Goal: Task Accomplishment & Management: Use online tool/utility

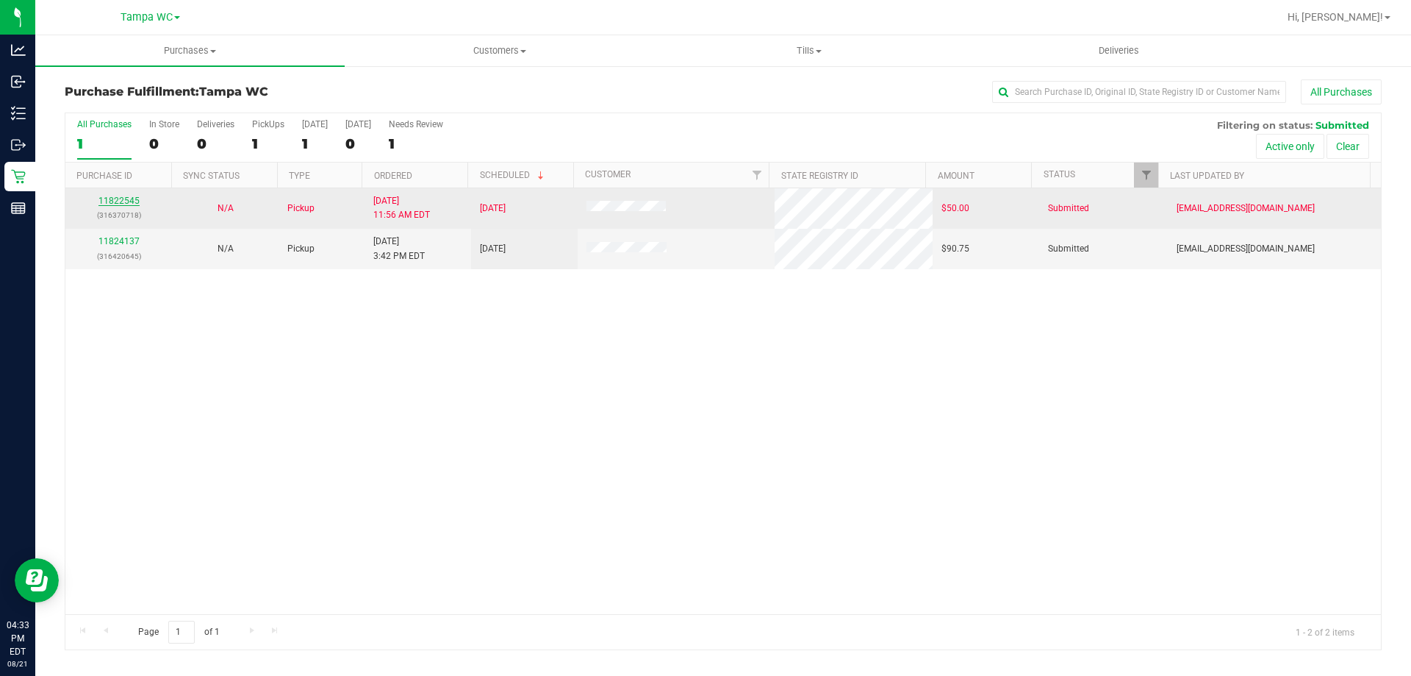
click at [123, 198] on link "11822545" at bounding box center [119, 201] width 41 height 10
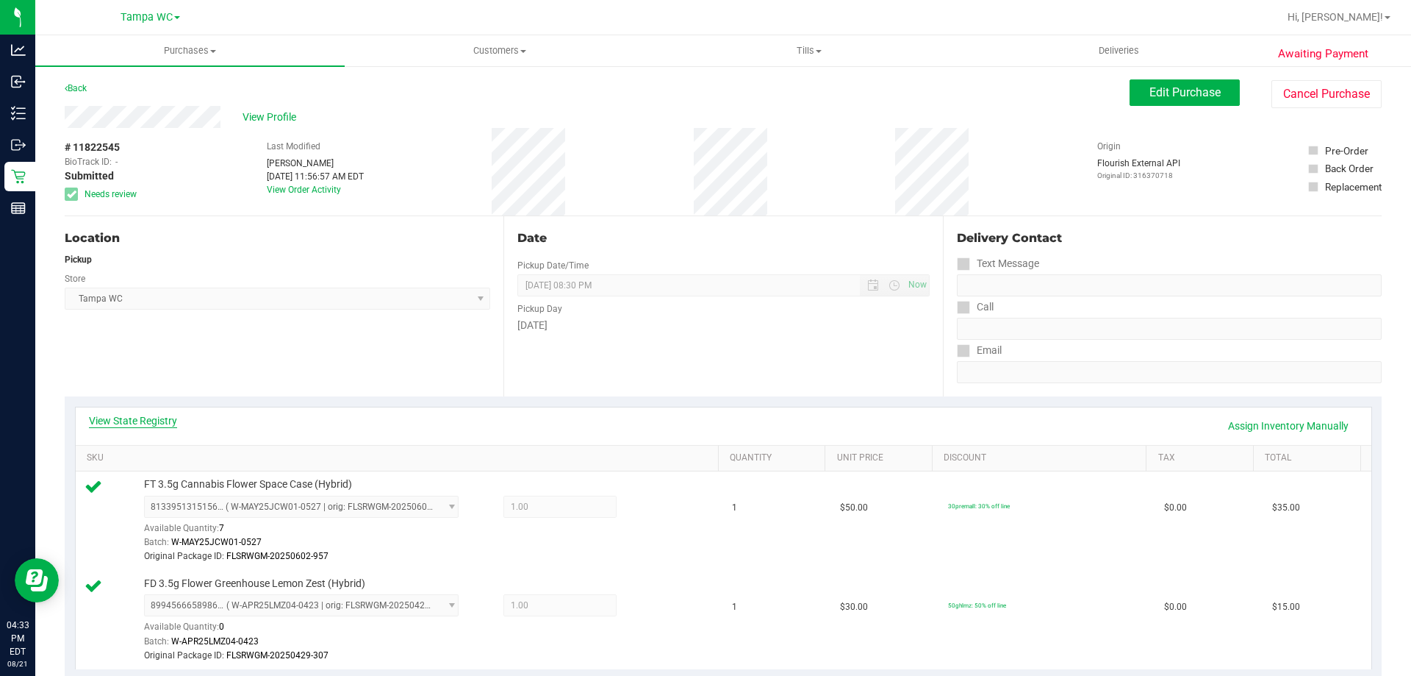
click at [163, 418] on link "View State Registry" at bounding box center [133, 420] width 88 height 15
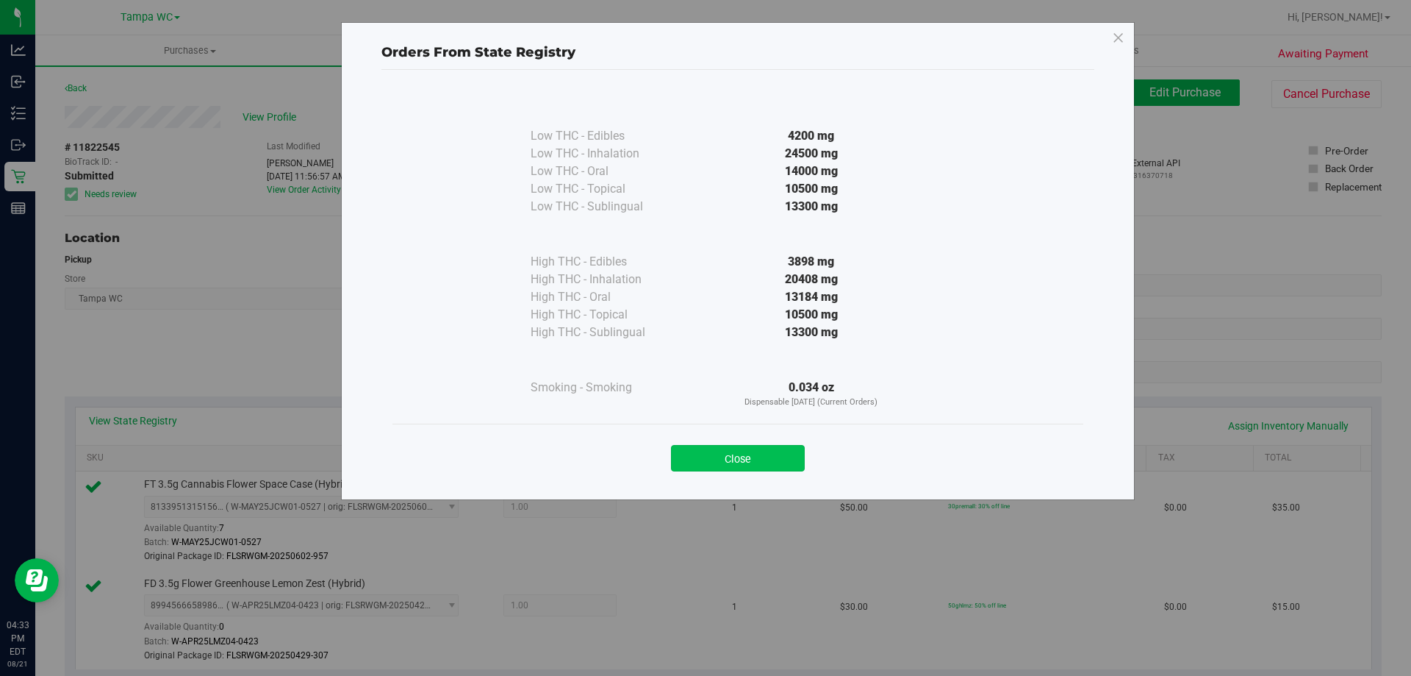
click at [743, 452] on button "Close" at bounding box center [738, 458] width 134 height 26
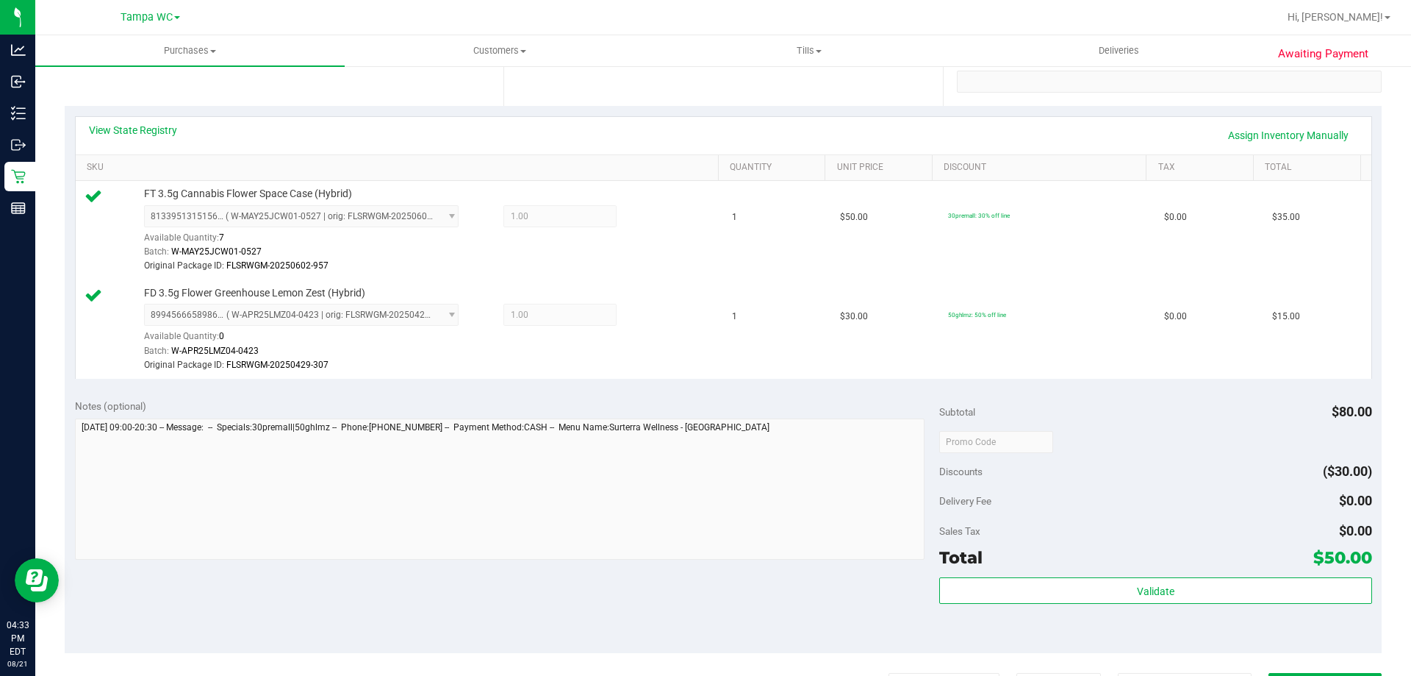
scroll to position [368, 0]
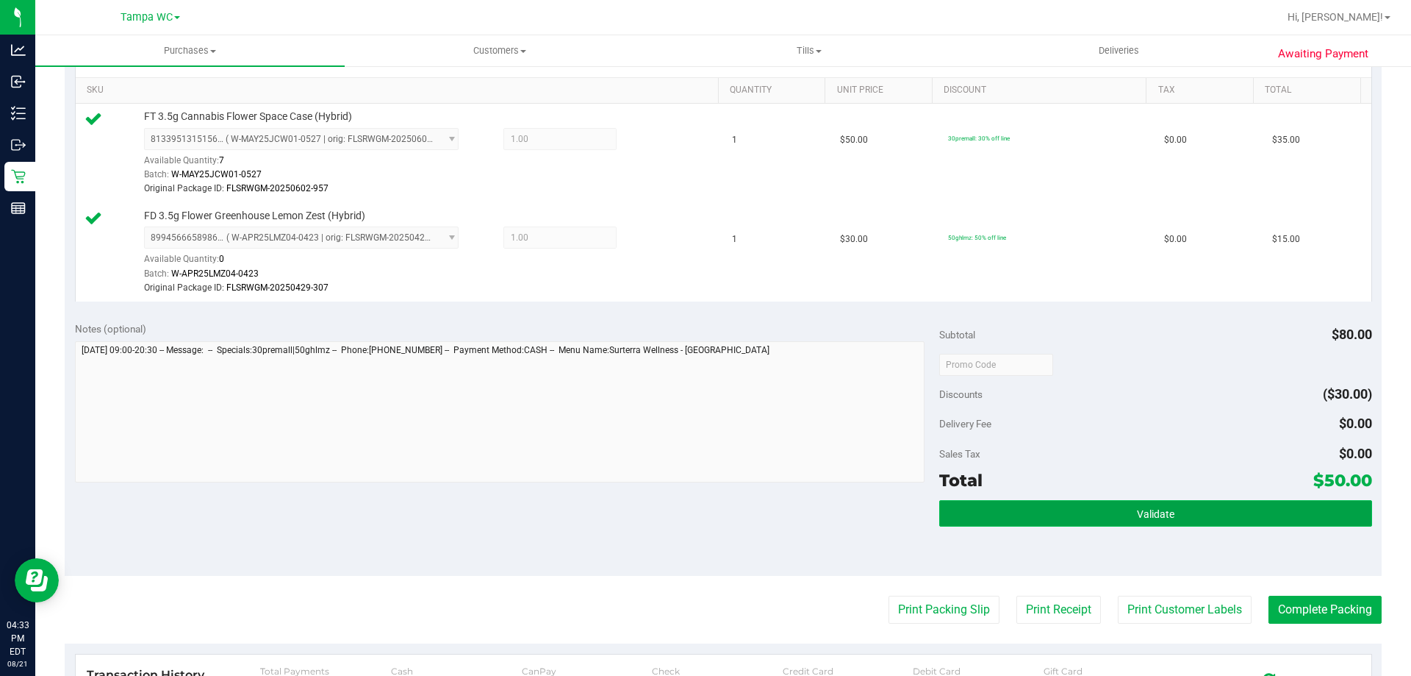
click at [1093, 512] on button "Validate" at bounding box center [1156, 513] width 432 height 26
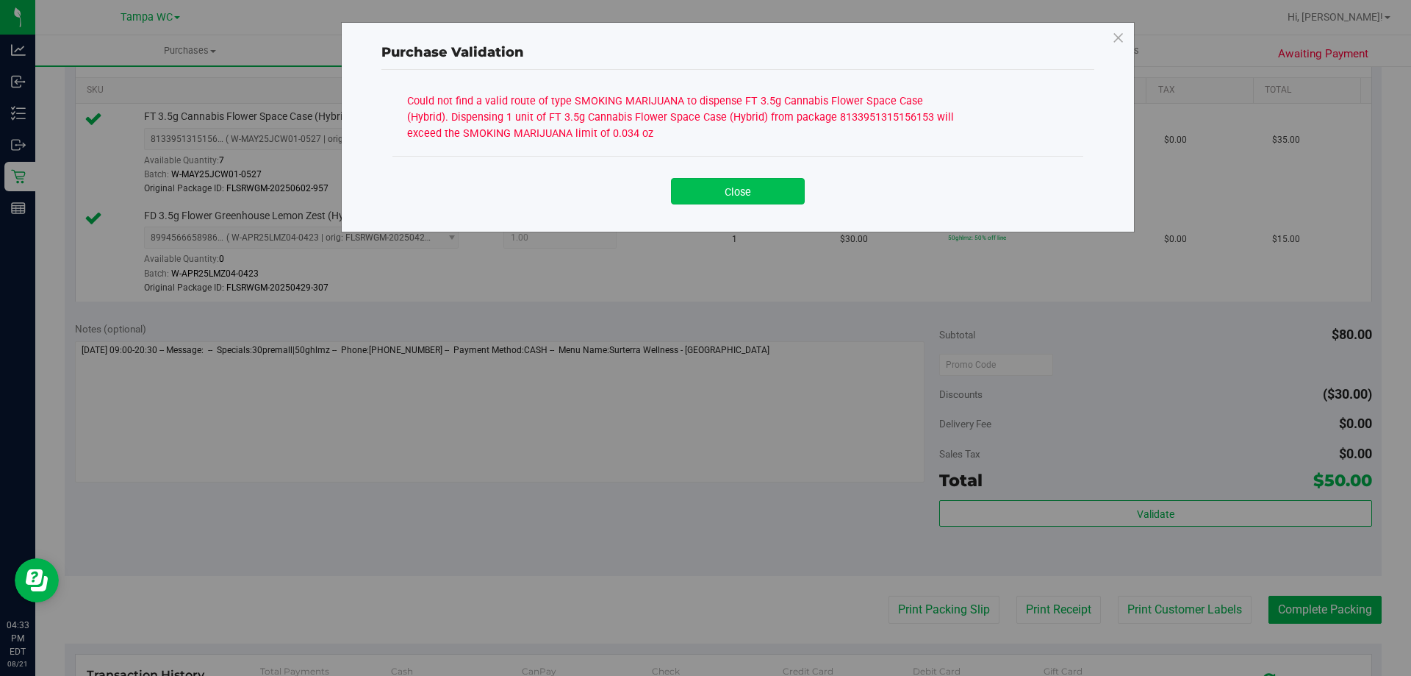
click at [734, 184] on button "Close" at bounding box center [738, 191] width 134 height 26
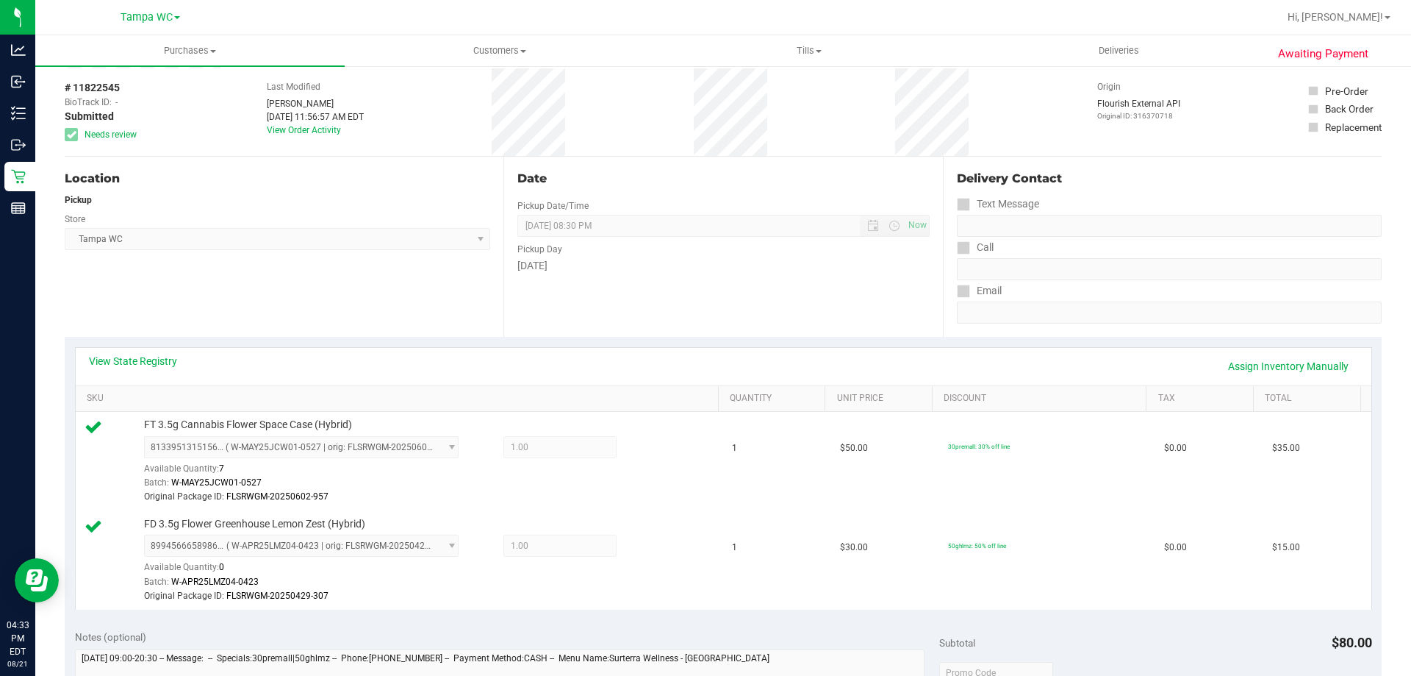
scroll to position [0, 0]
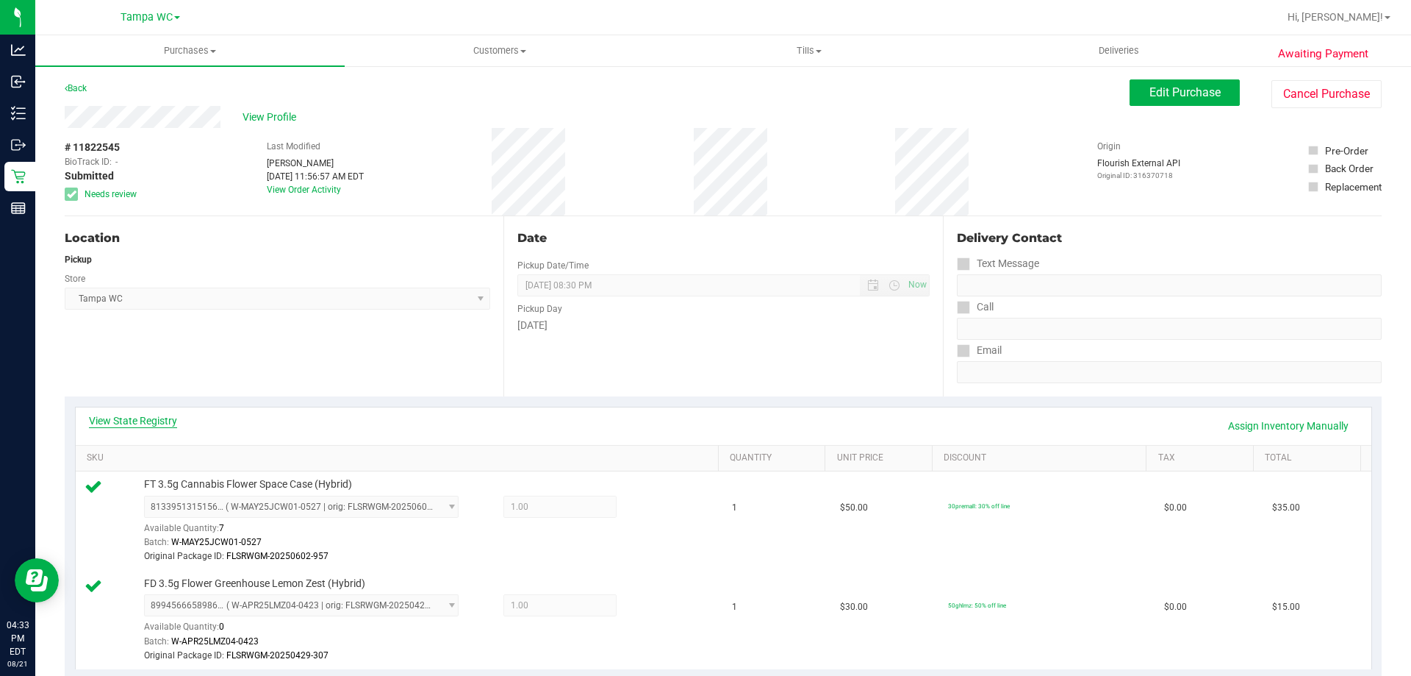
click at [175, 419] on link "View State Registry" at bounding box center [133, 420] width 88 height 15
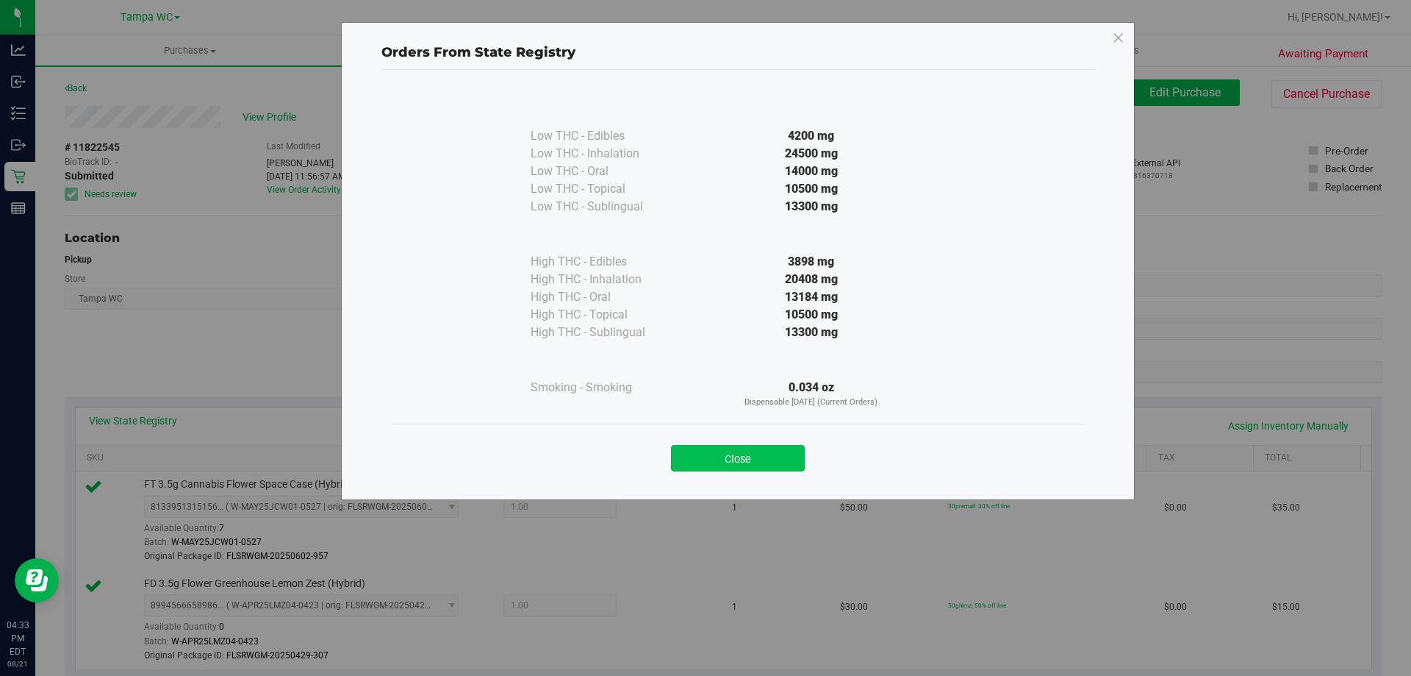
click at [704, 461] on button "Close" at bounding box center [738, 458] width 134 height 26
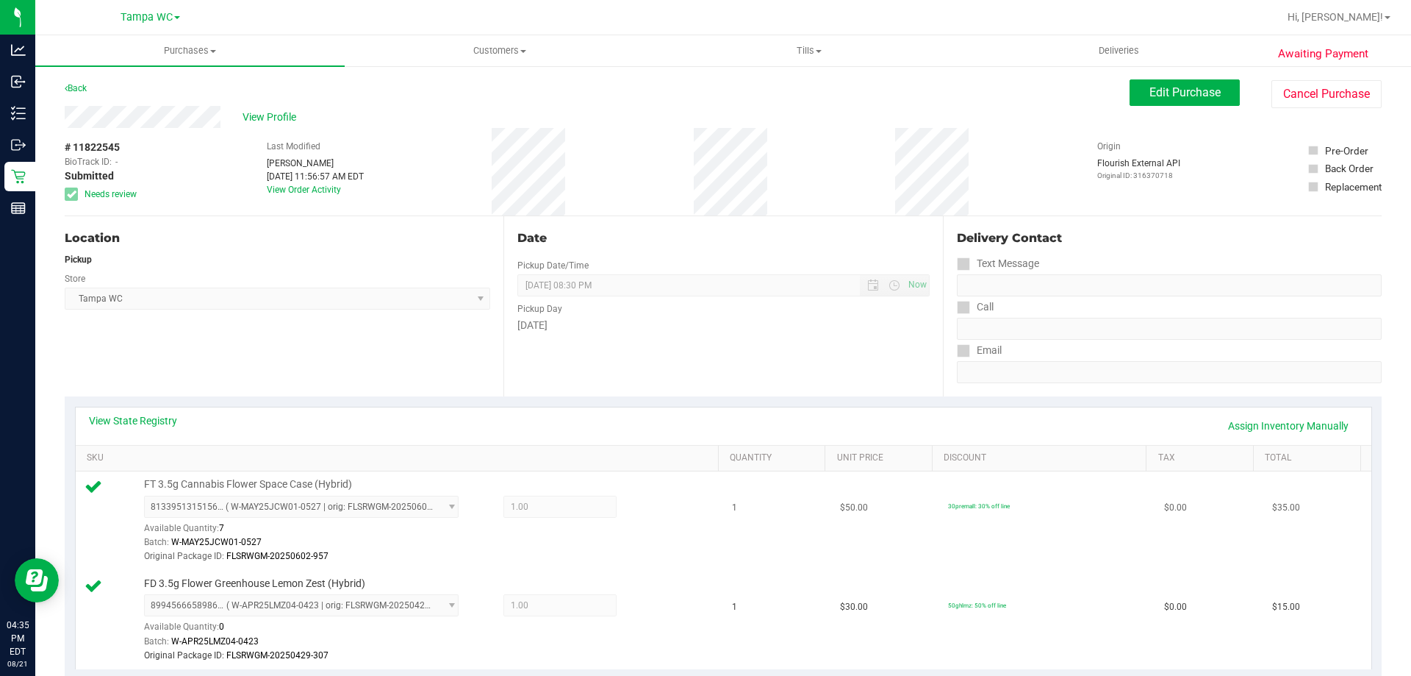
scroll to position [147, 0]
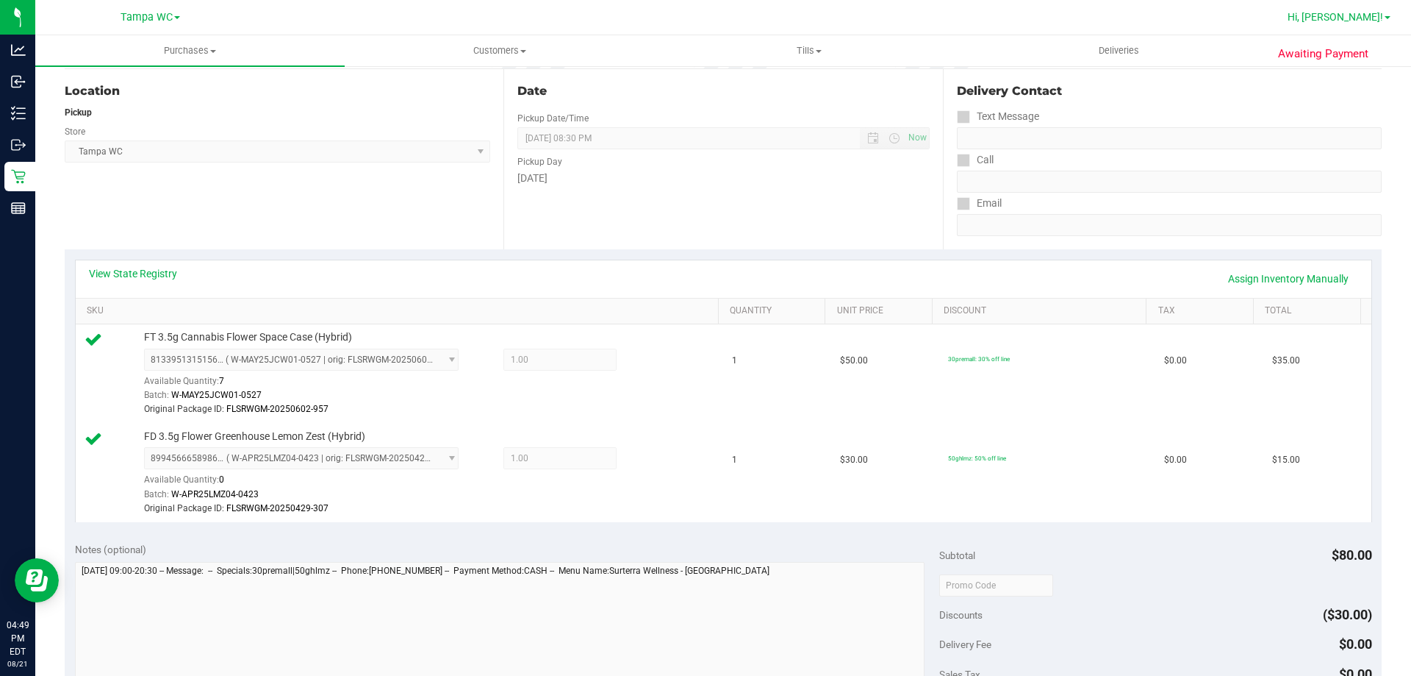
click at [1358, 10] on link "Hi, [PERSON_NAME]!" at bounding box center [1339, 17] width 115 height 15
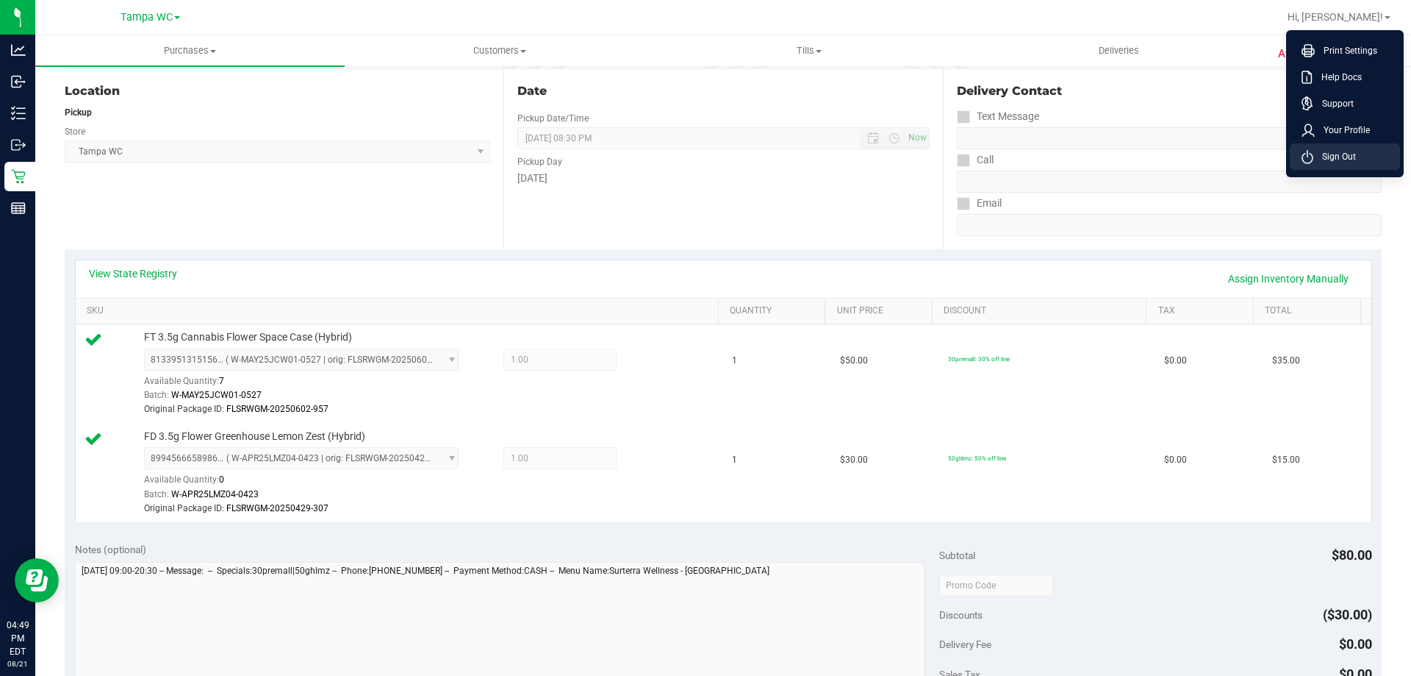
click at [1348, 151] on span "Sign Out" at bounding box center [1335, 156] width 43 height 15
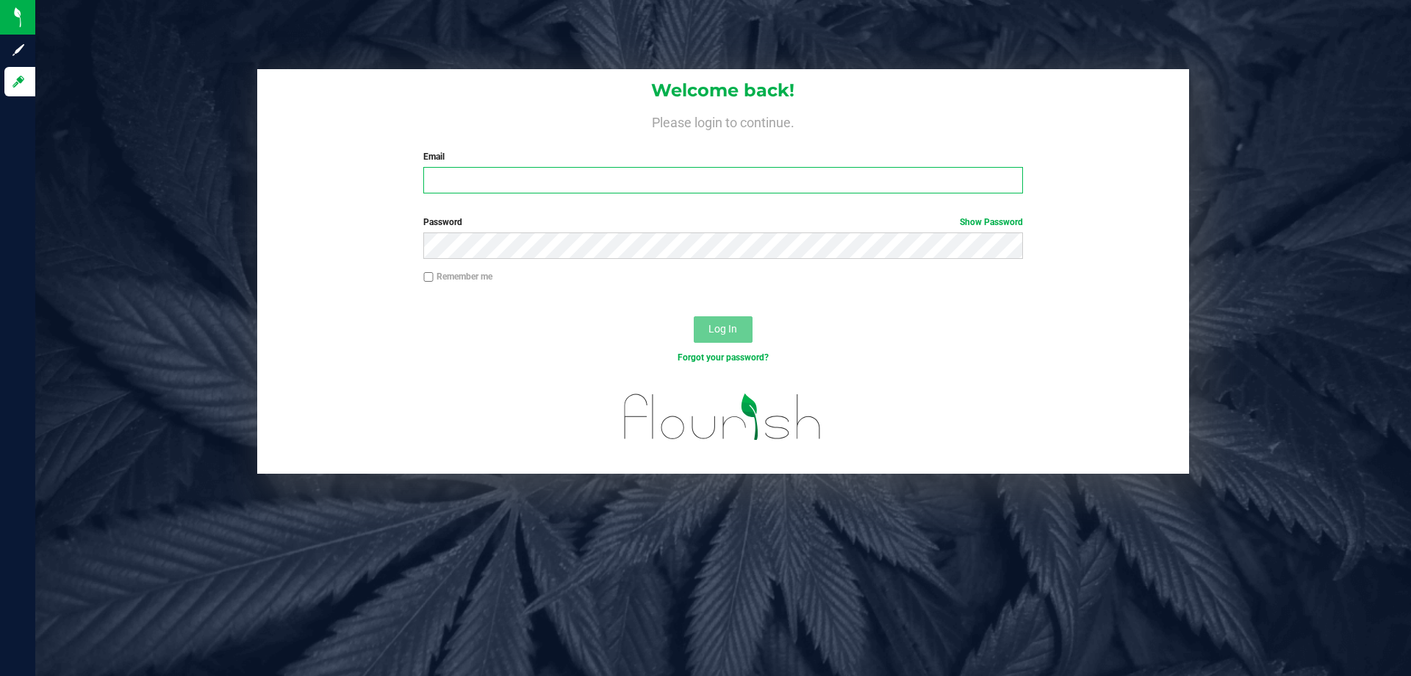
click at [576, 174] on input "Email" at bounding box center [722, 180] width 599 height 26
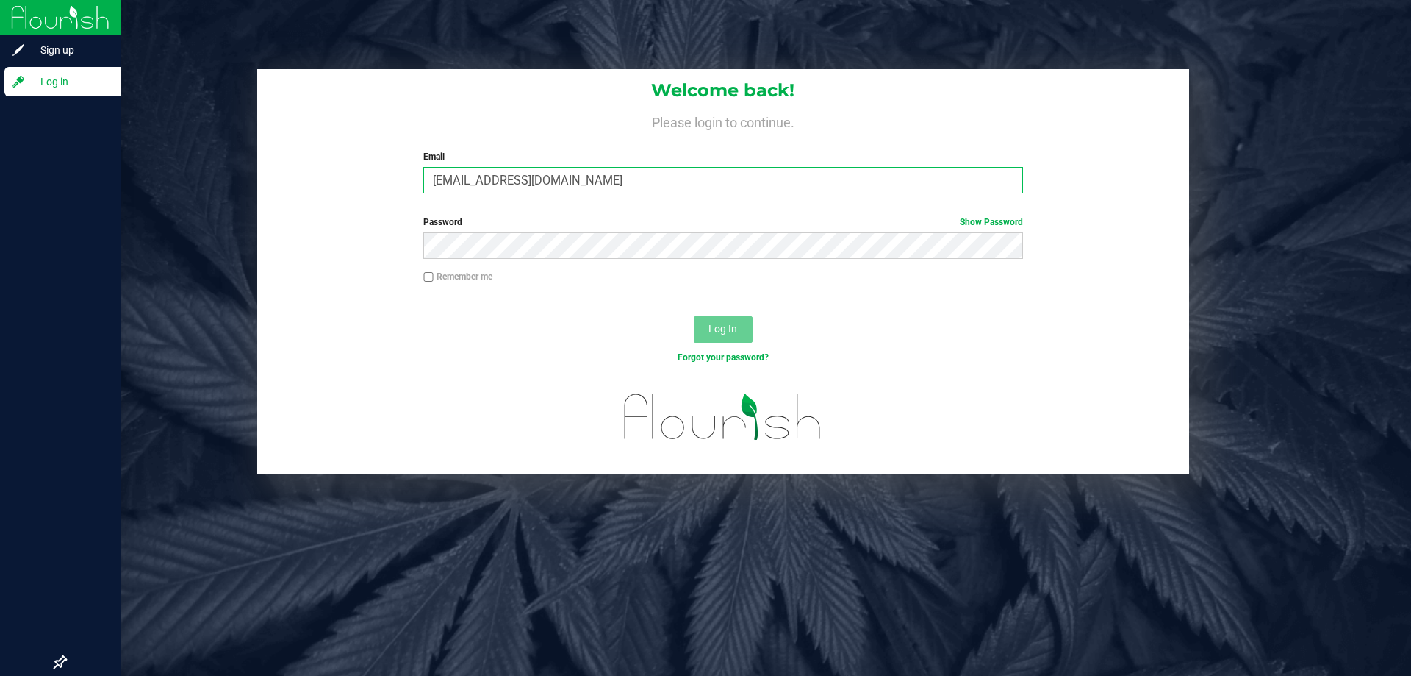
type input "[EMAIL_ADDRESS][DOMAIN_NAME]"
click at [694, 316] on button "Log In" at bounding box center [723, 329] width 59 height 26
